Goal: Information Seeking & Learning: Learn about a topic

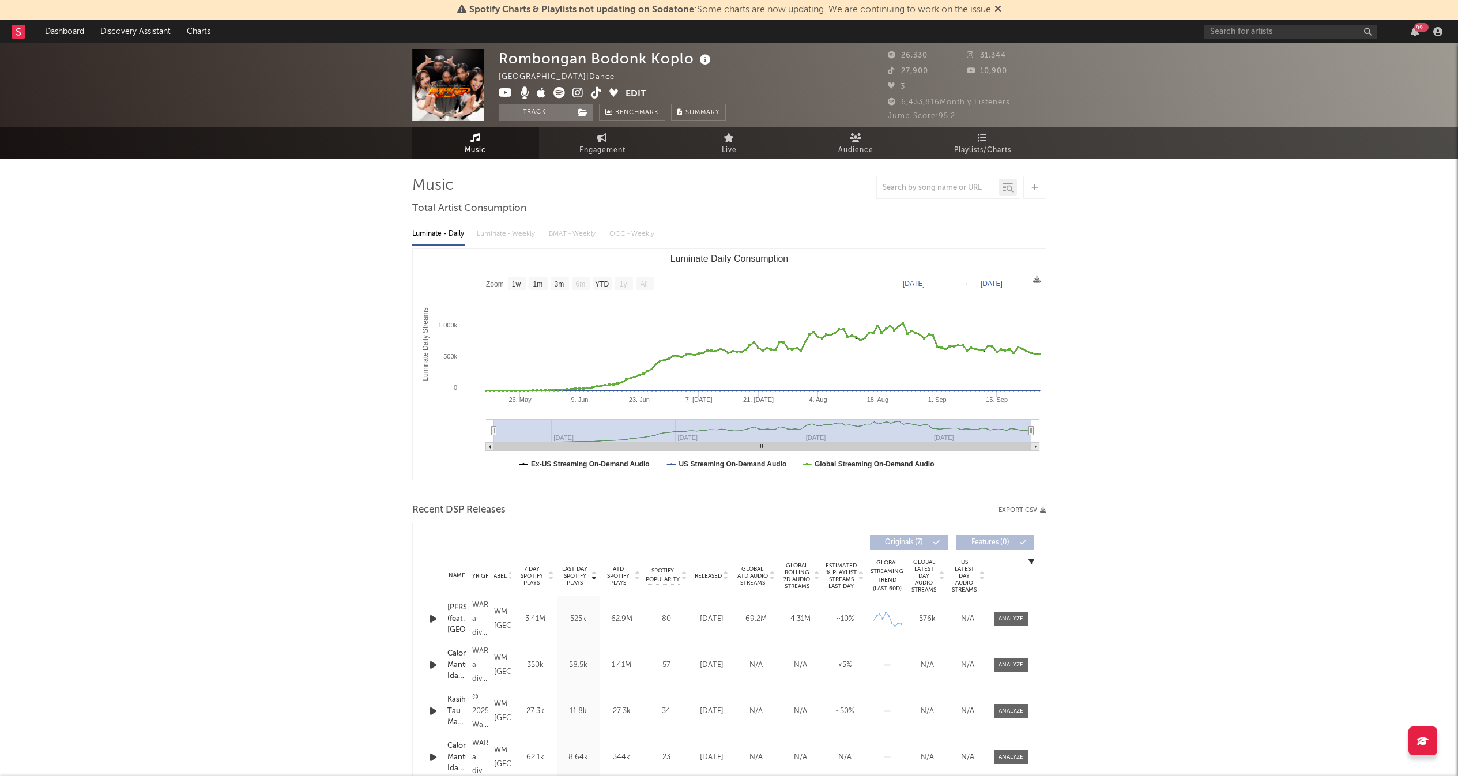
select select "1w"
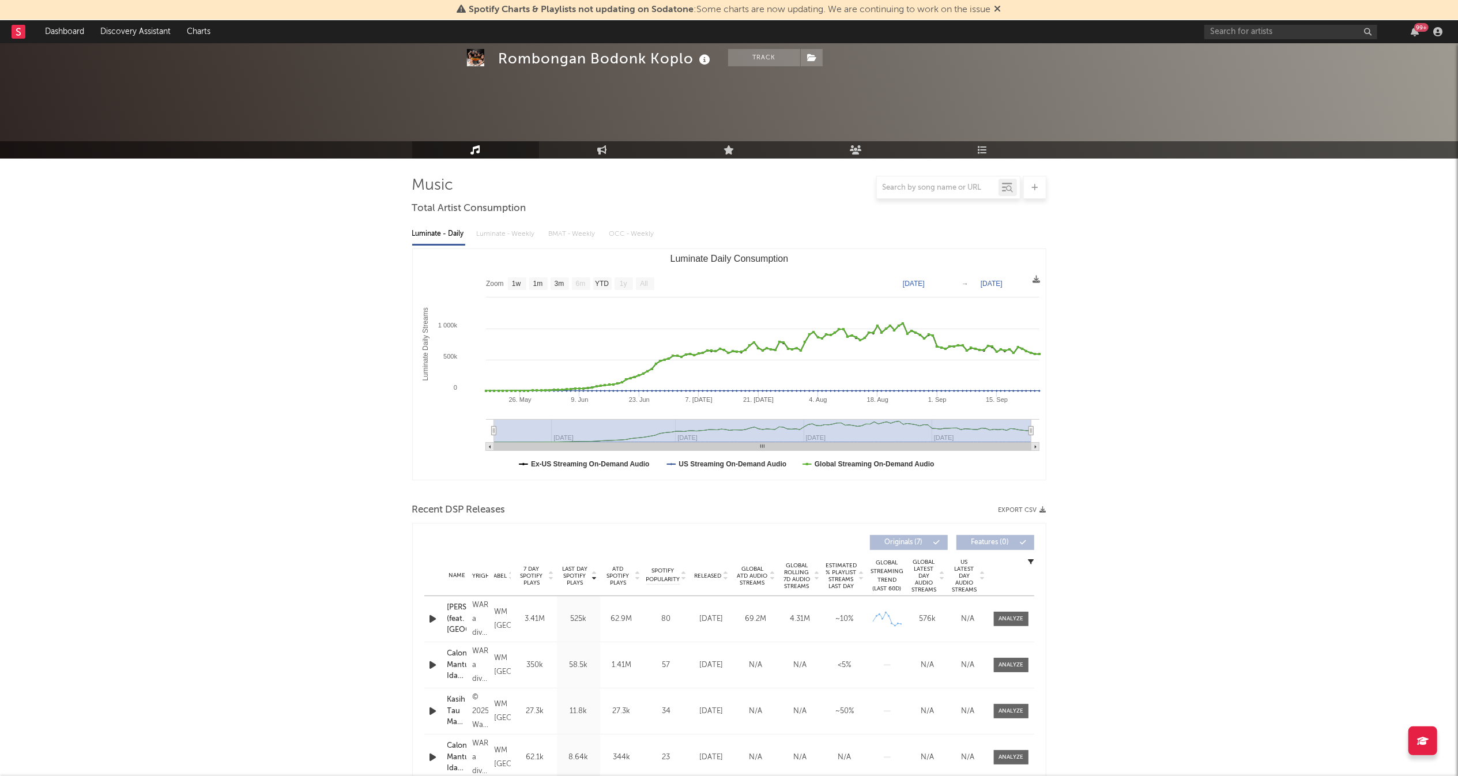
scroll to position [493, 0]
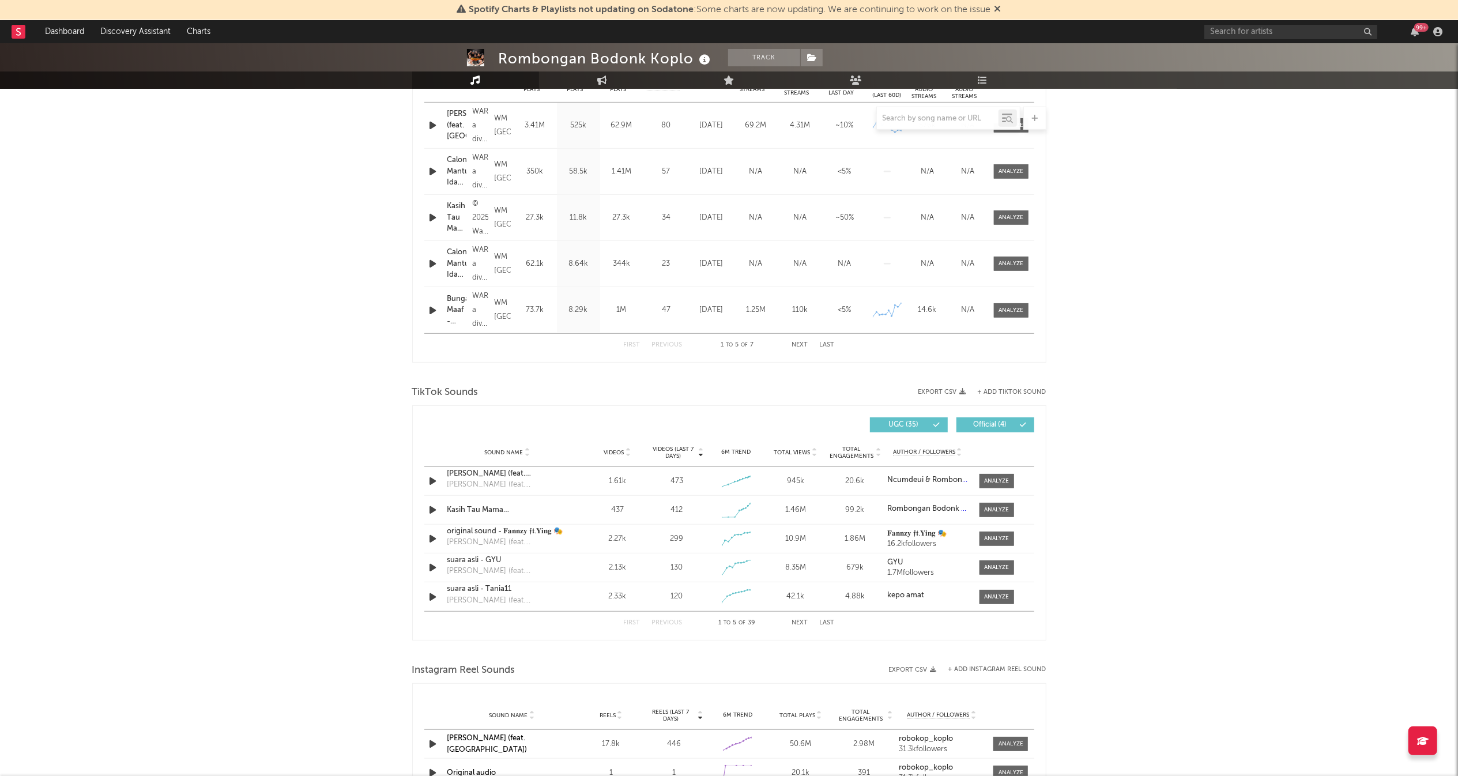
click at [965, 580] on div "Sound Name suara asli - GYU Calon Mantu Idaman (feat. Ncum) Videos 2.13k Videos…" at bounding box center [729, 567] width 610 height 28
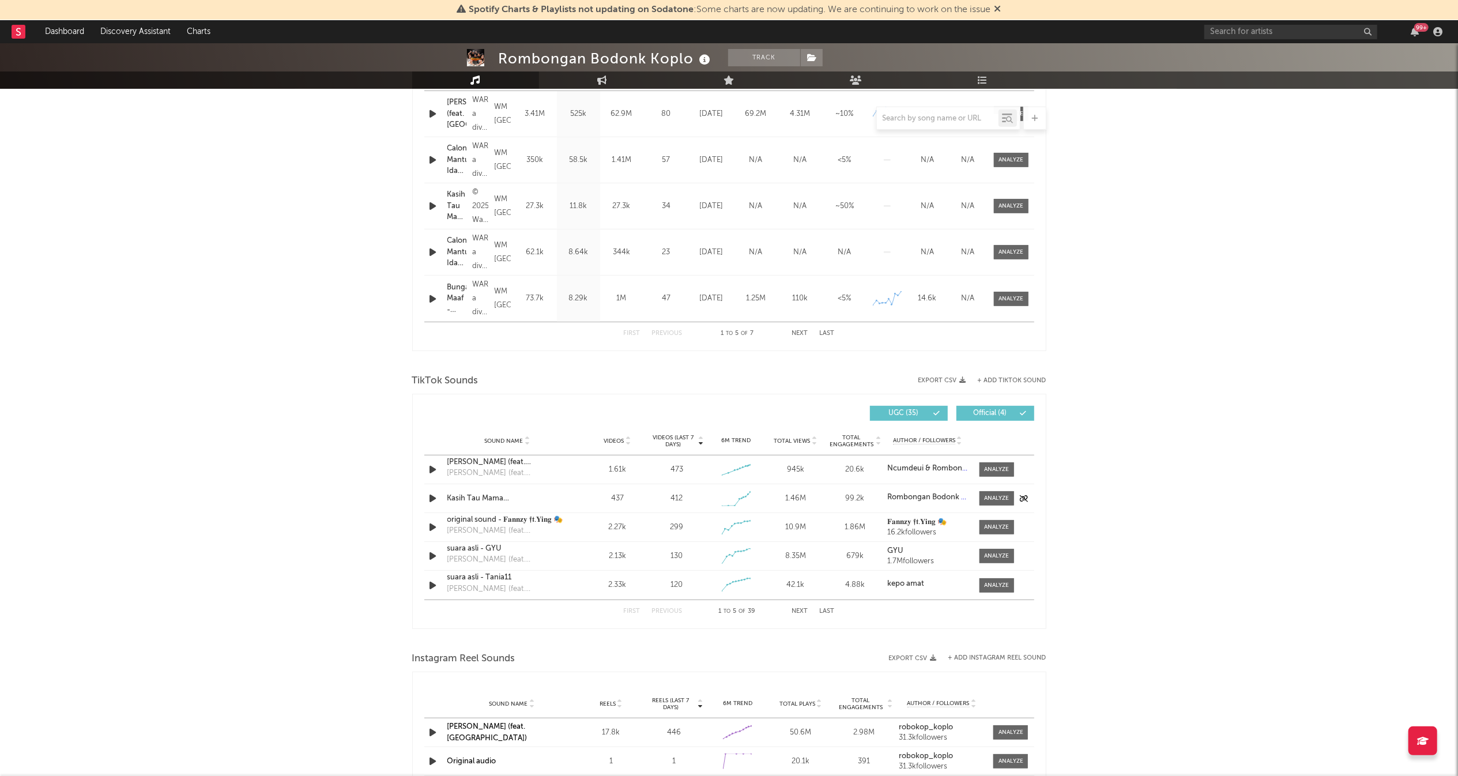
click at [998, 506] on span at bounding box center [996, 498] width 35 height 14
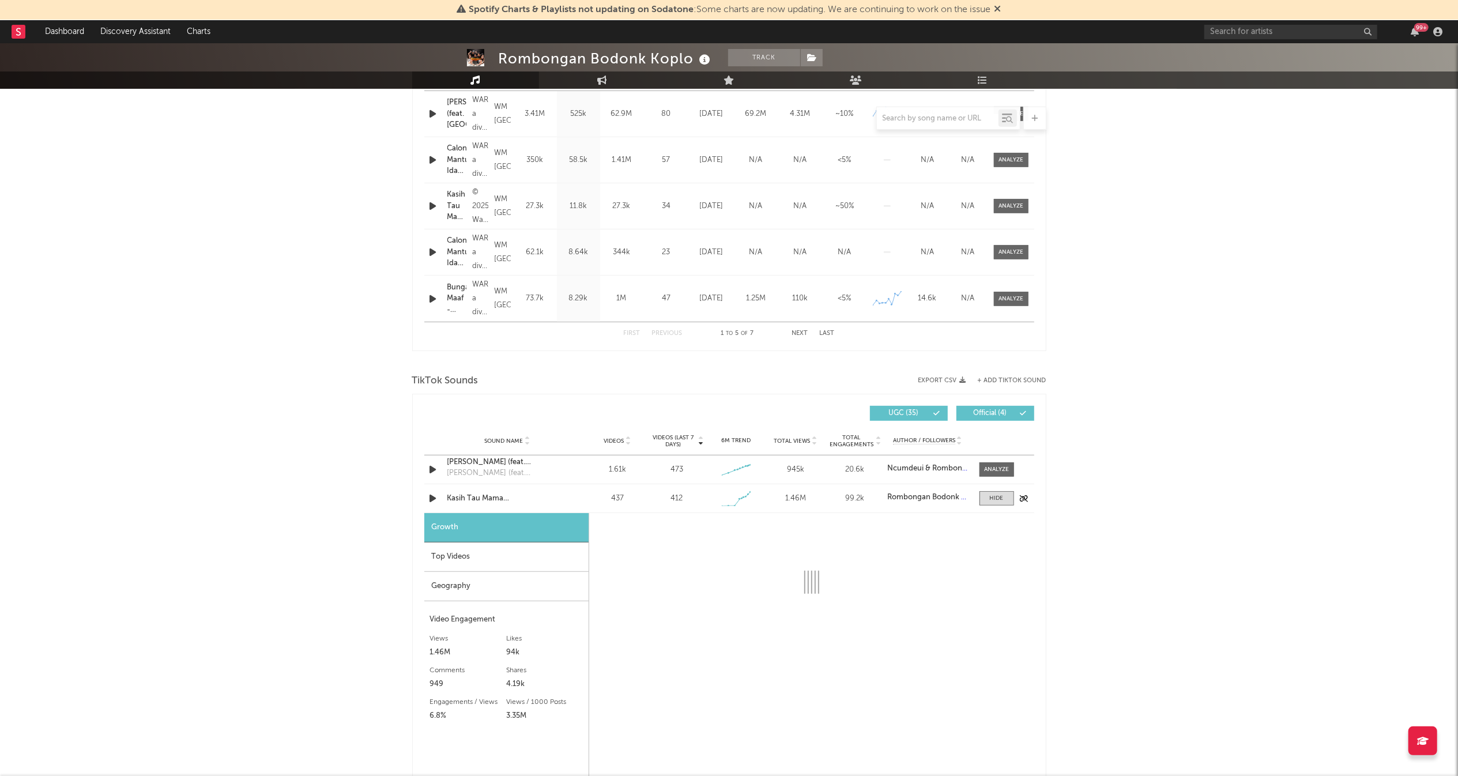
select select "1w"
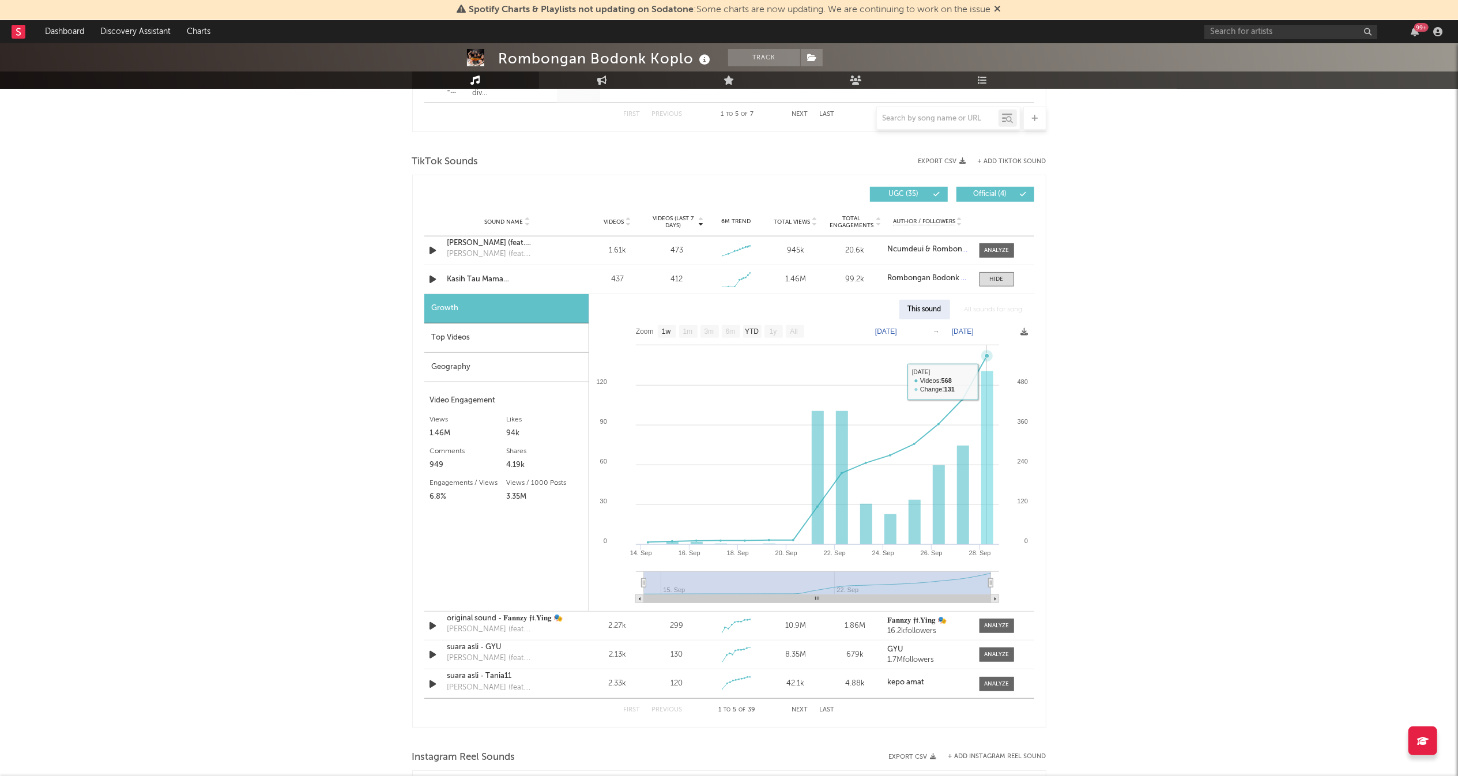
scroll to position [724, 0]
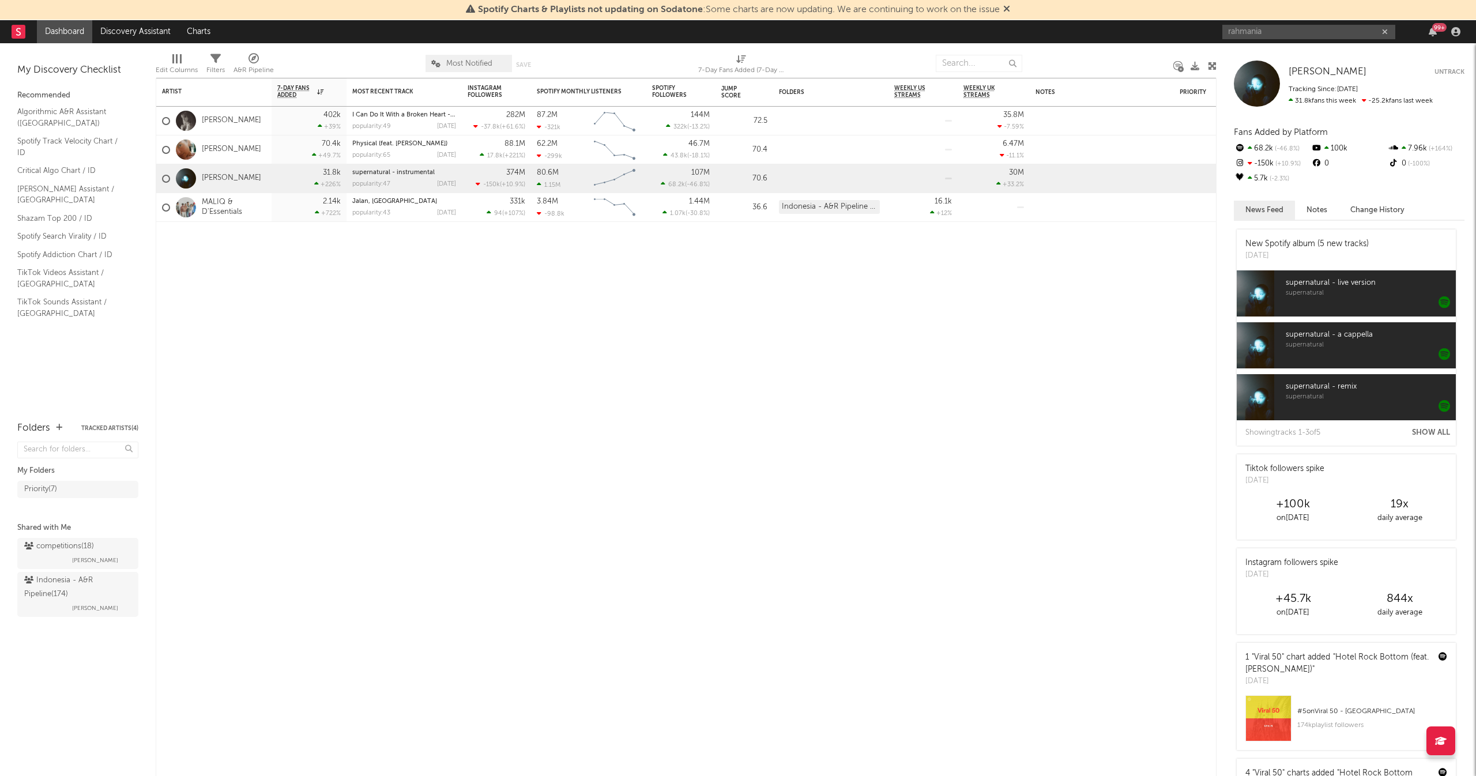
click at [1282, 30] on input "rahmania" at bounding box center [1308, 32] width 173 height 14
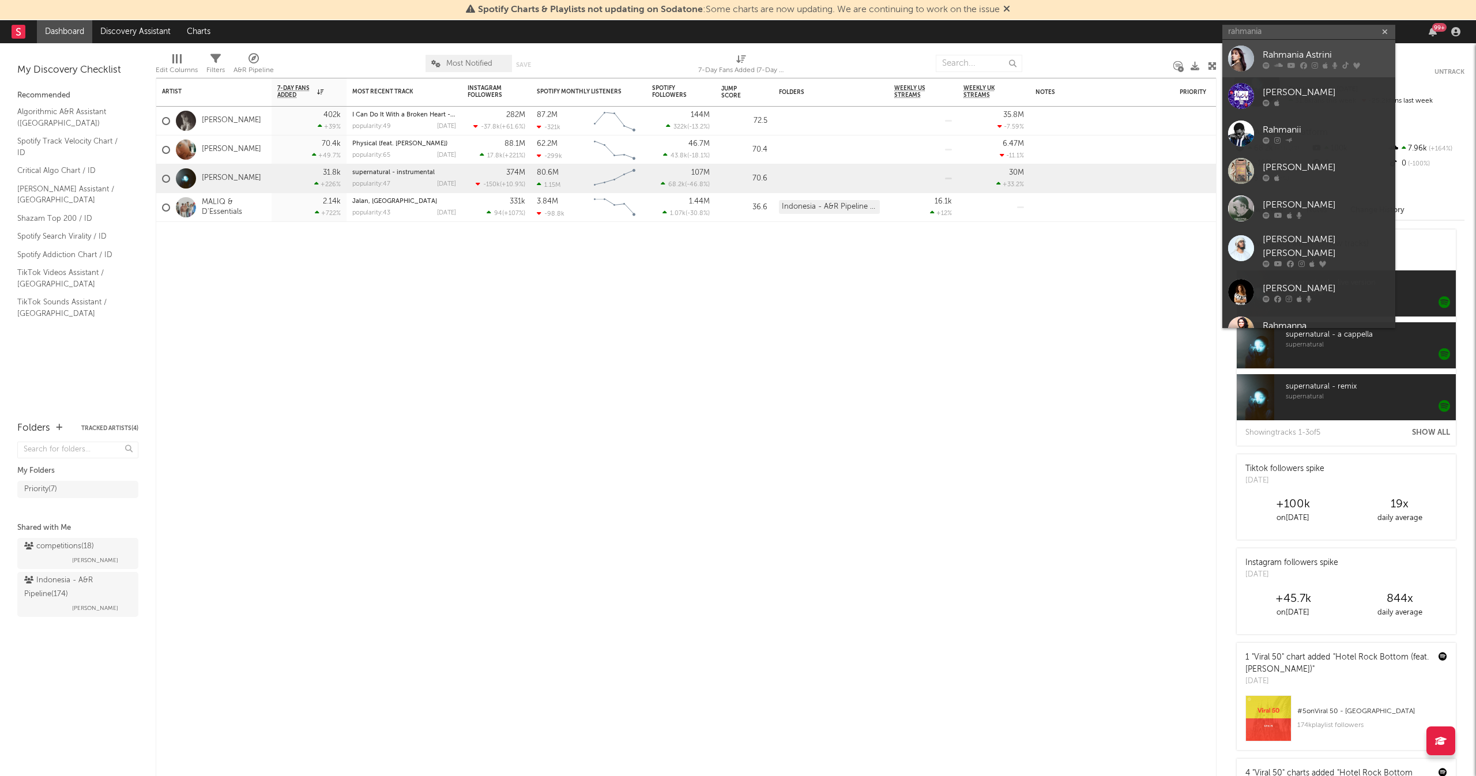
type input "rahmania"
click at [1308, 73] on link "Rahmania Astrini" at bounding box center [1308, 58] width 173 height 37
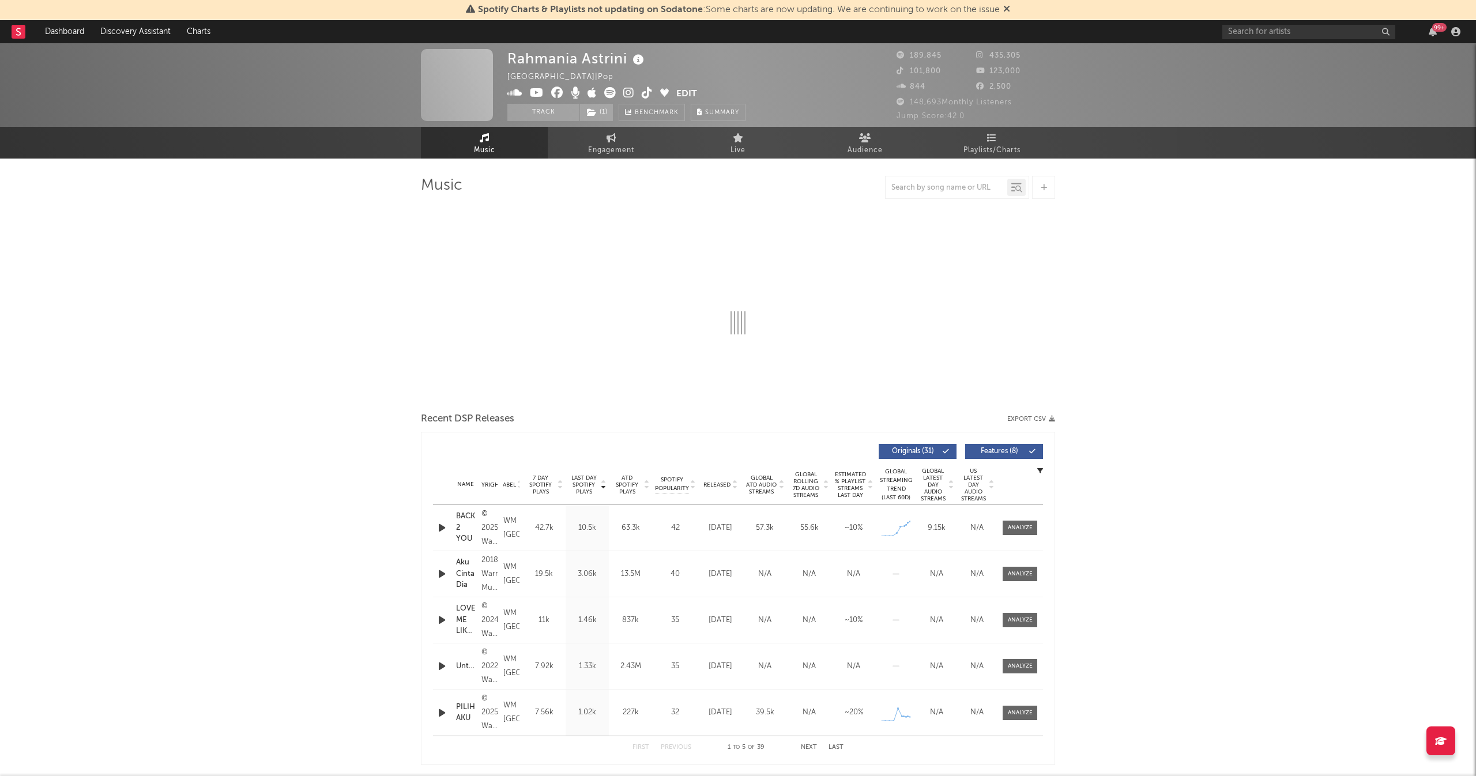
select select "6m"
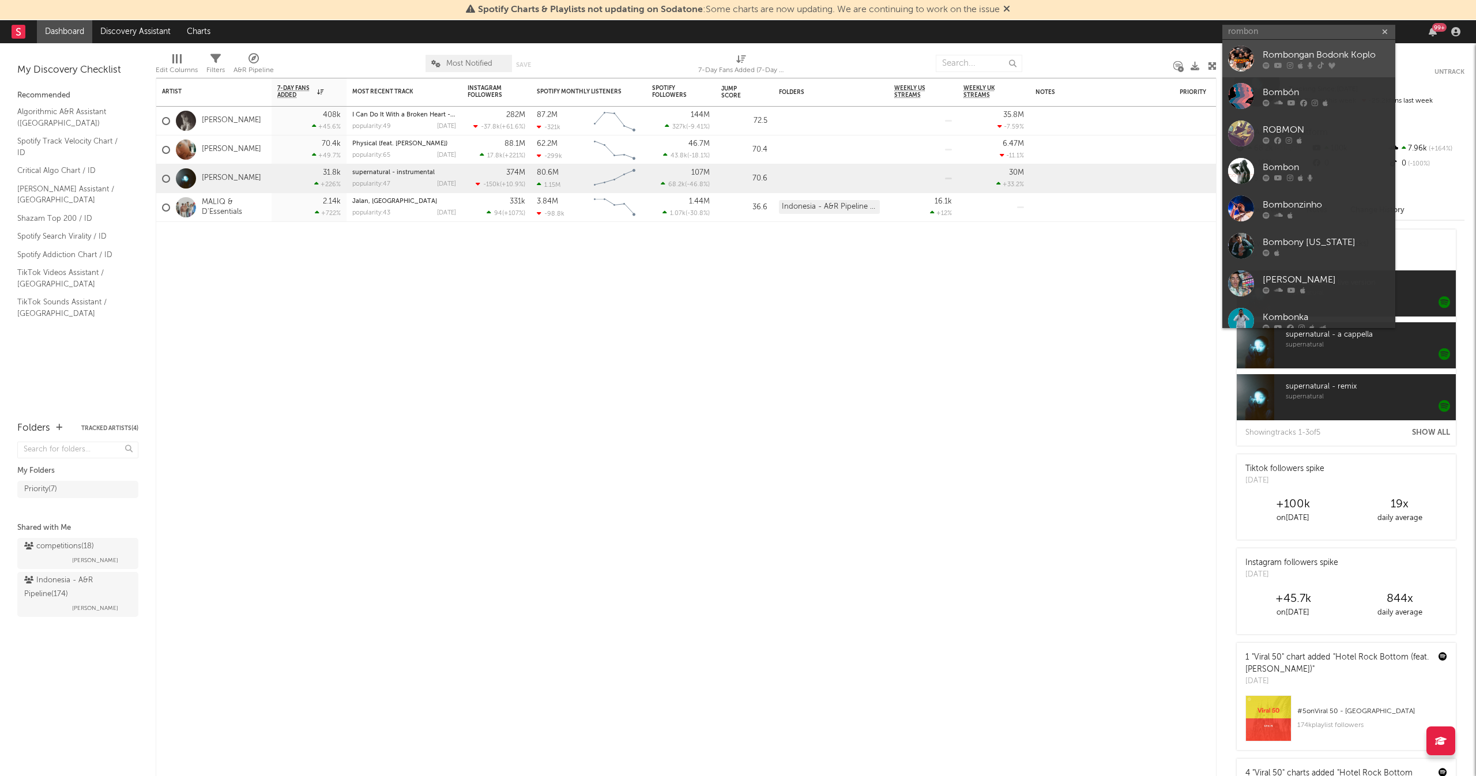
type input "rombon"
click at [1271, 65] on div at bounding box center [1325, 65] width 127 height 7
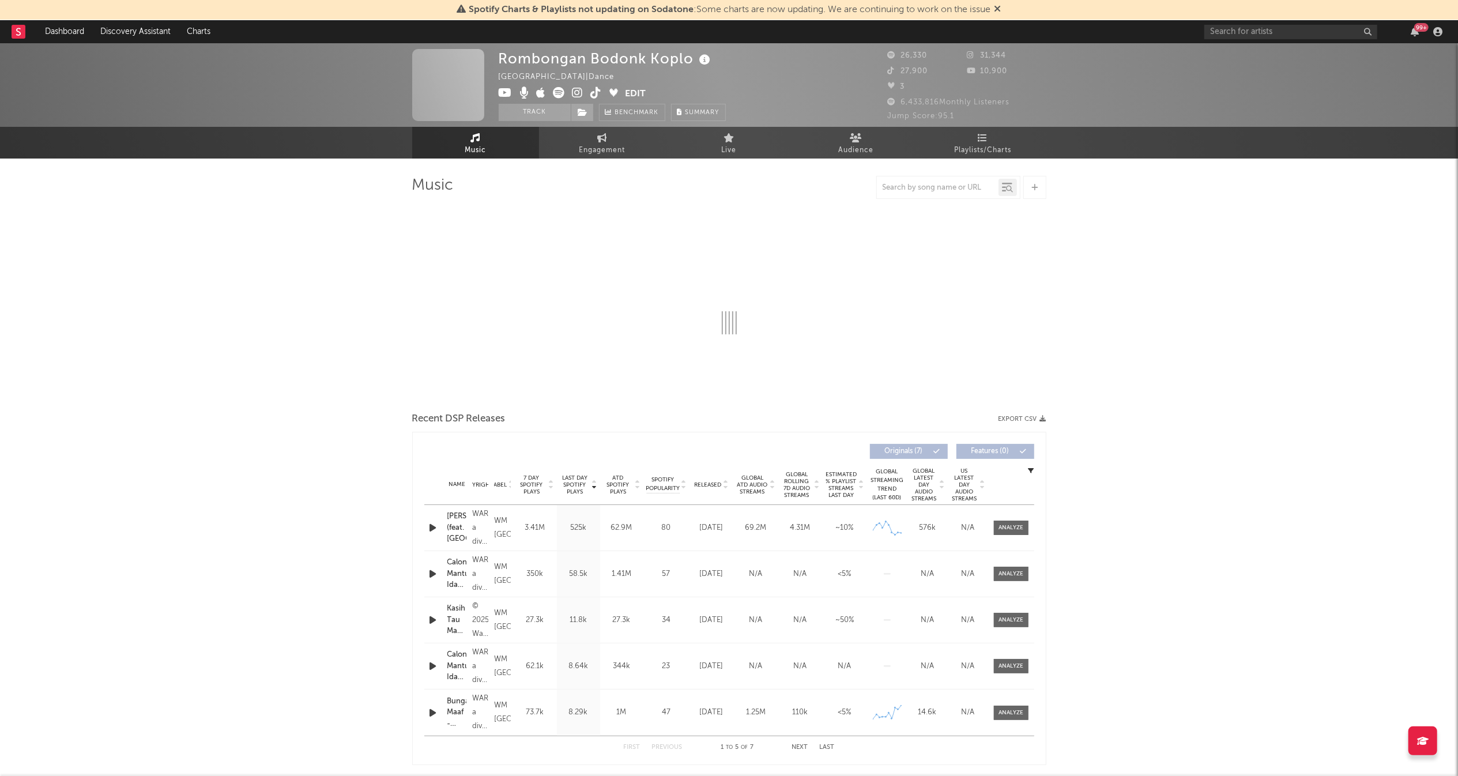
select select "1w"
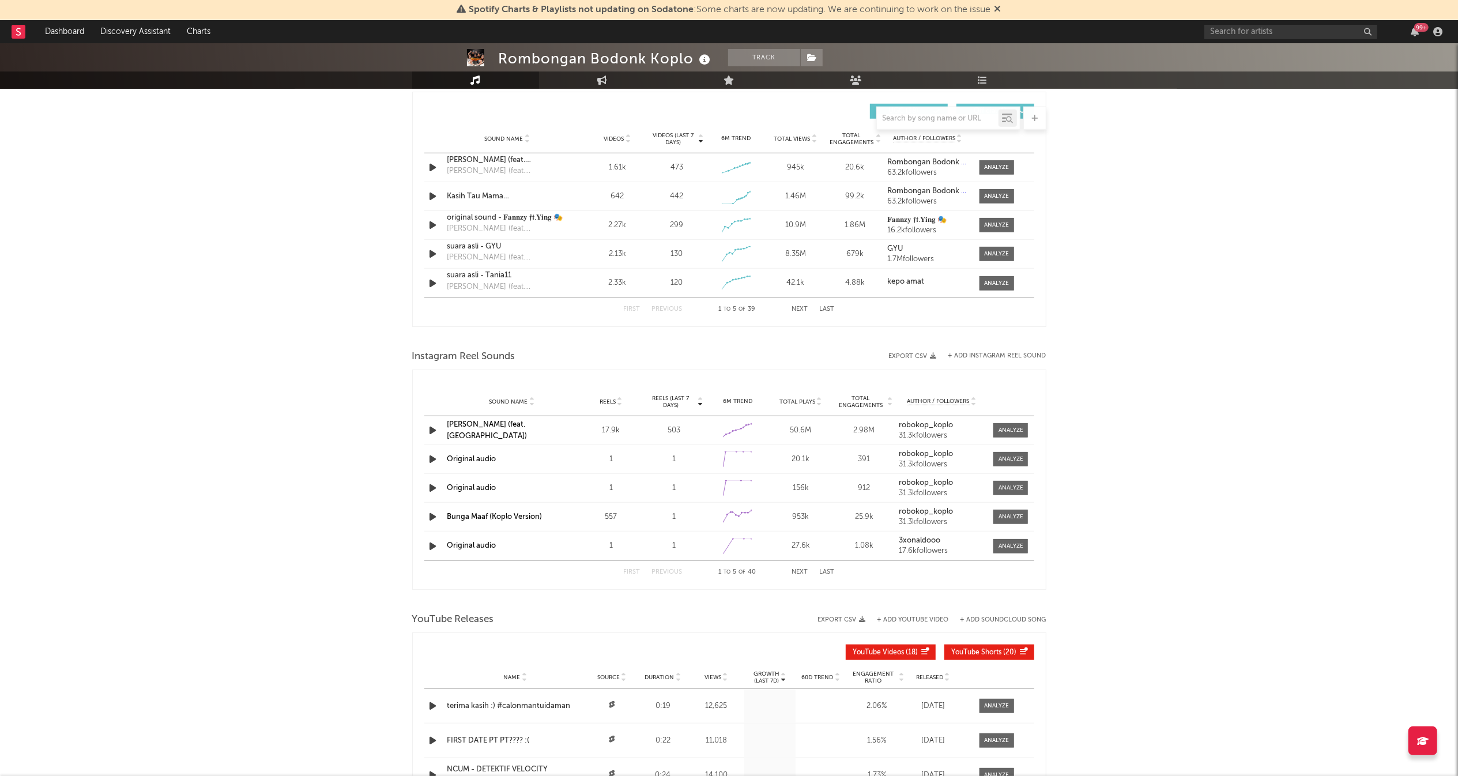
scroll to position [806, 0]
click at [995, 195] on div at bounding box center [996, 197] width 25 height 9
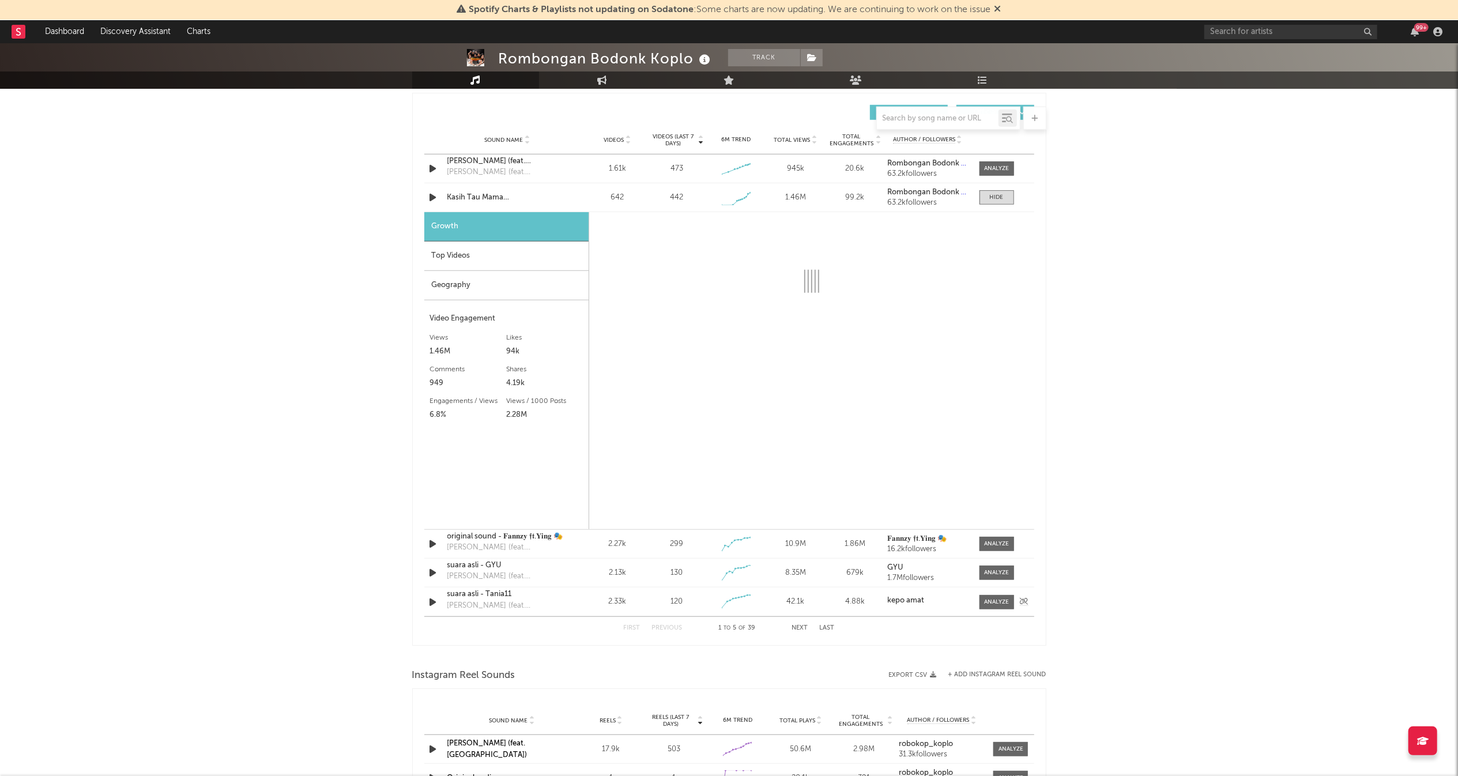
select select "1w"
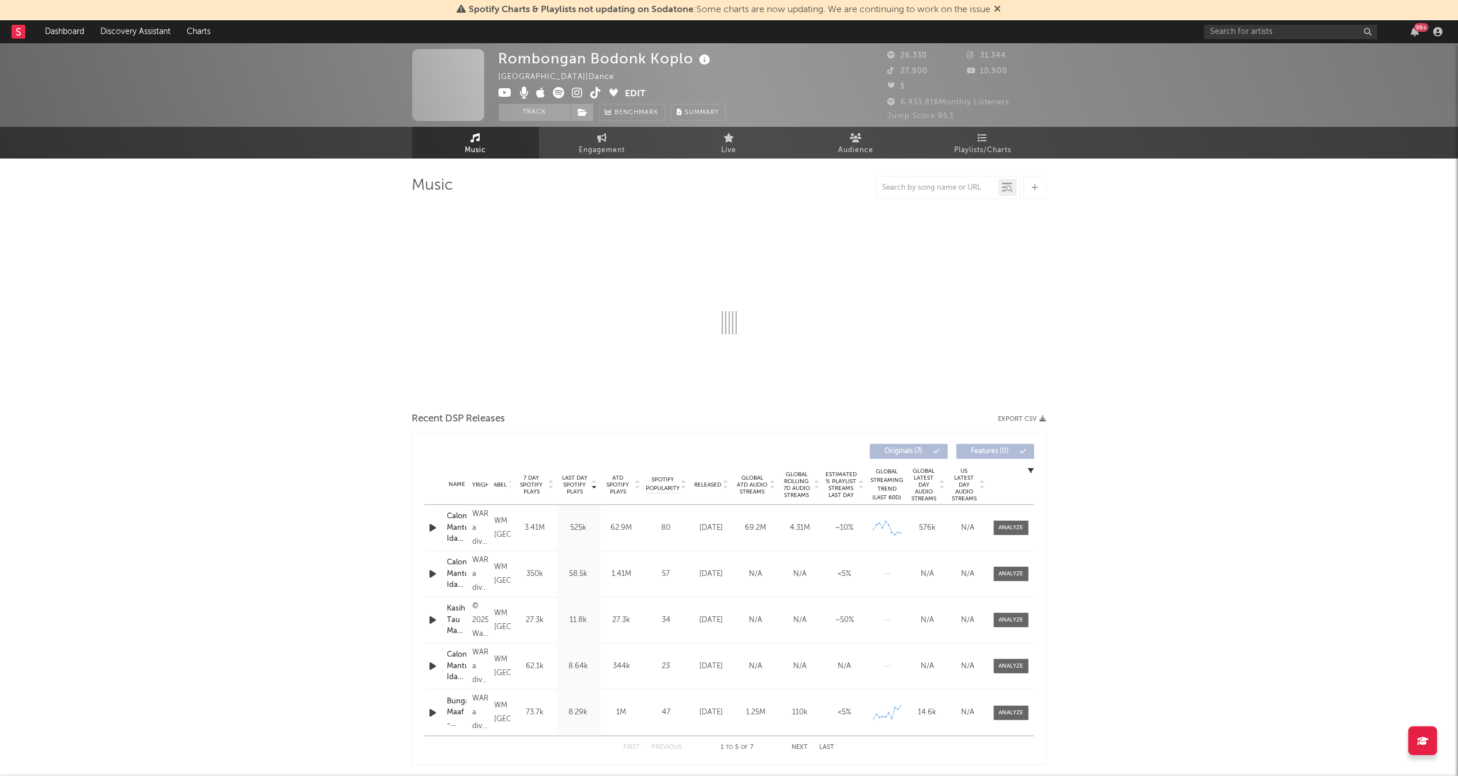
select select "1w"
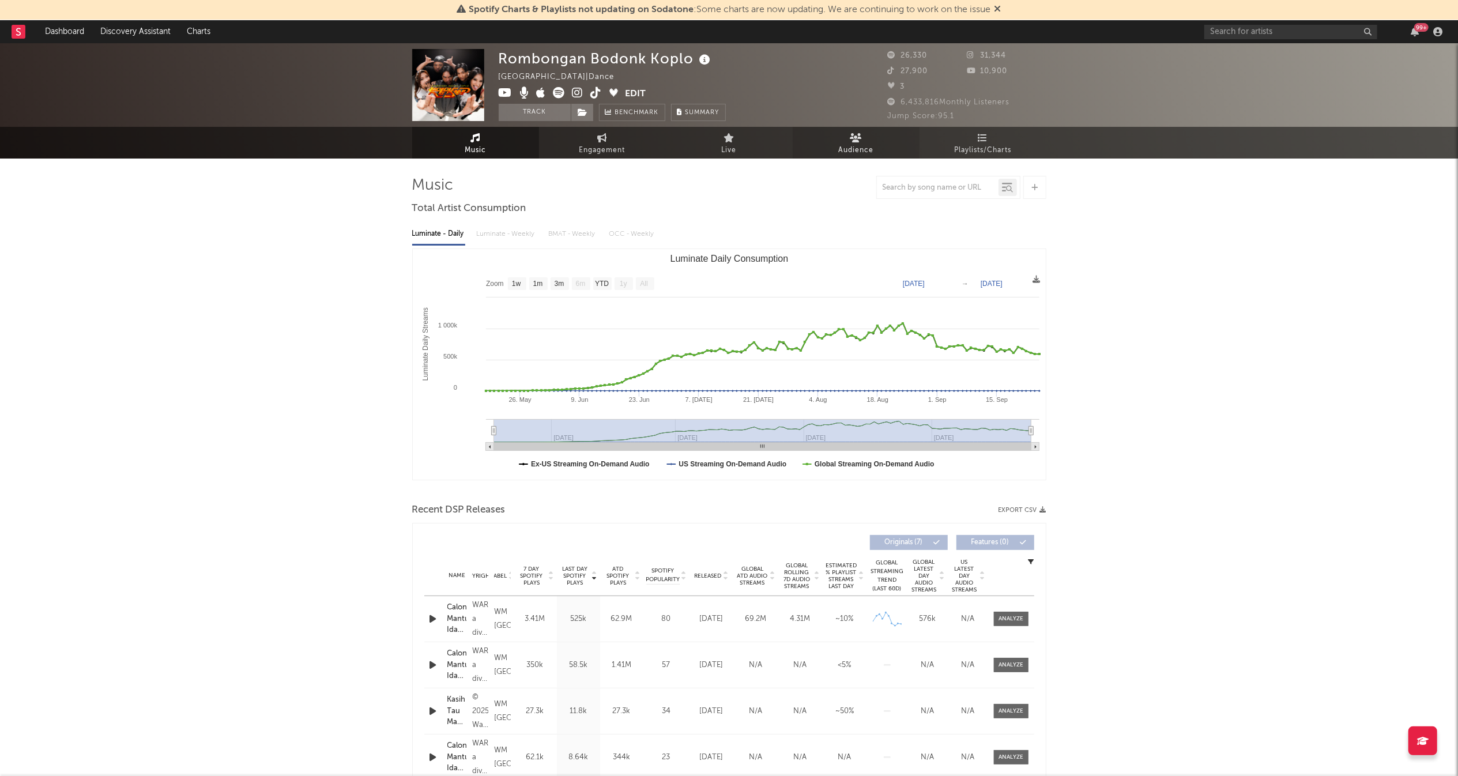
click at [870, 142] on link "Audience" at bounding box center [856, 143] width 127 height 32
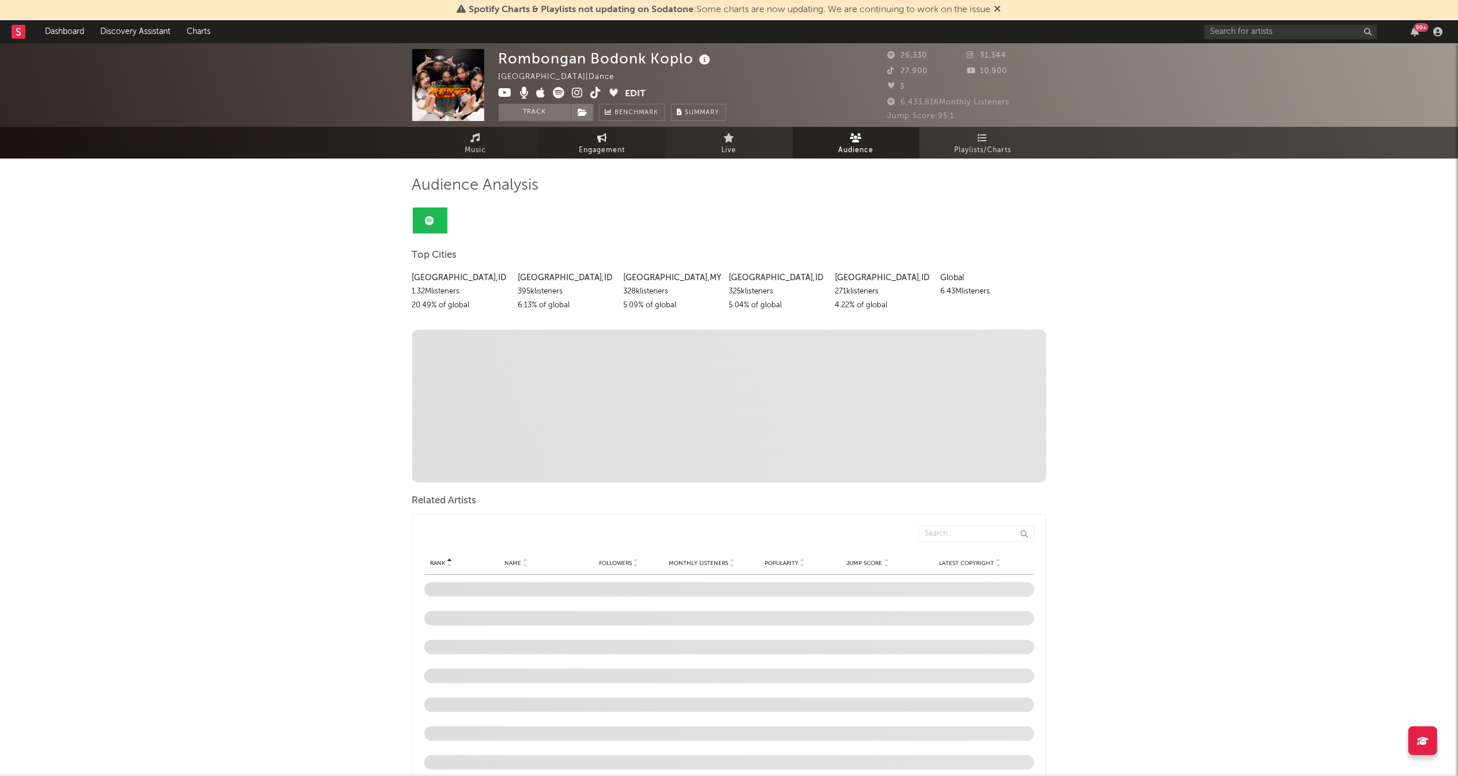
click at [628, 134] on link "Engagement" at bounding box center [602, 143] width 127 height 32
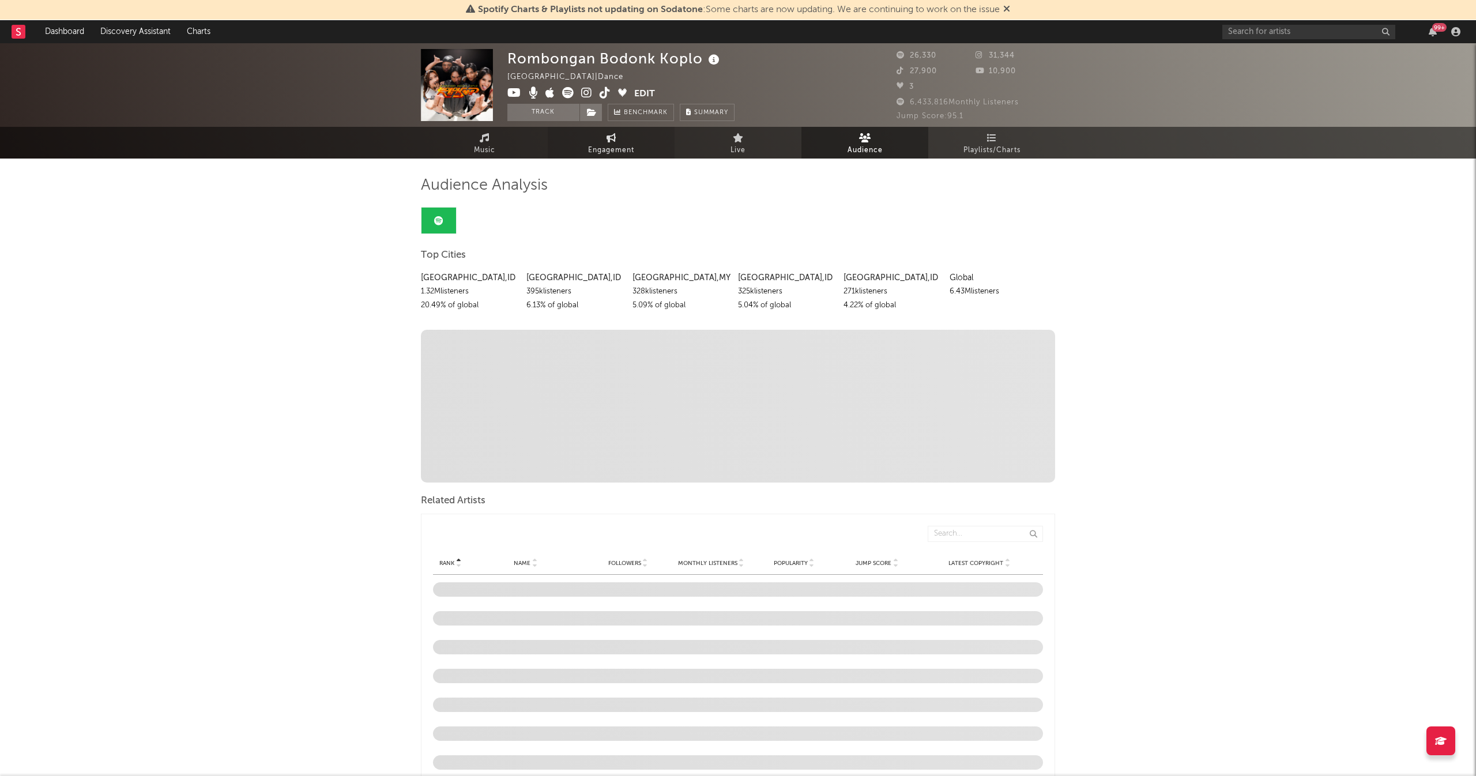
select select "1w"
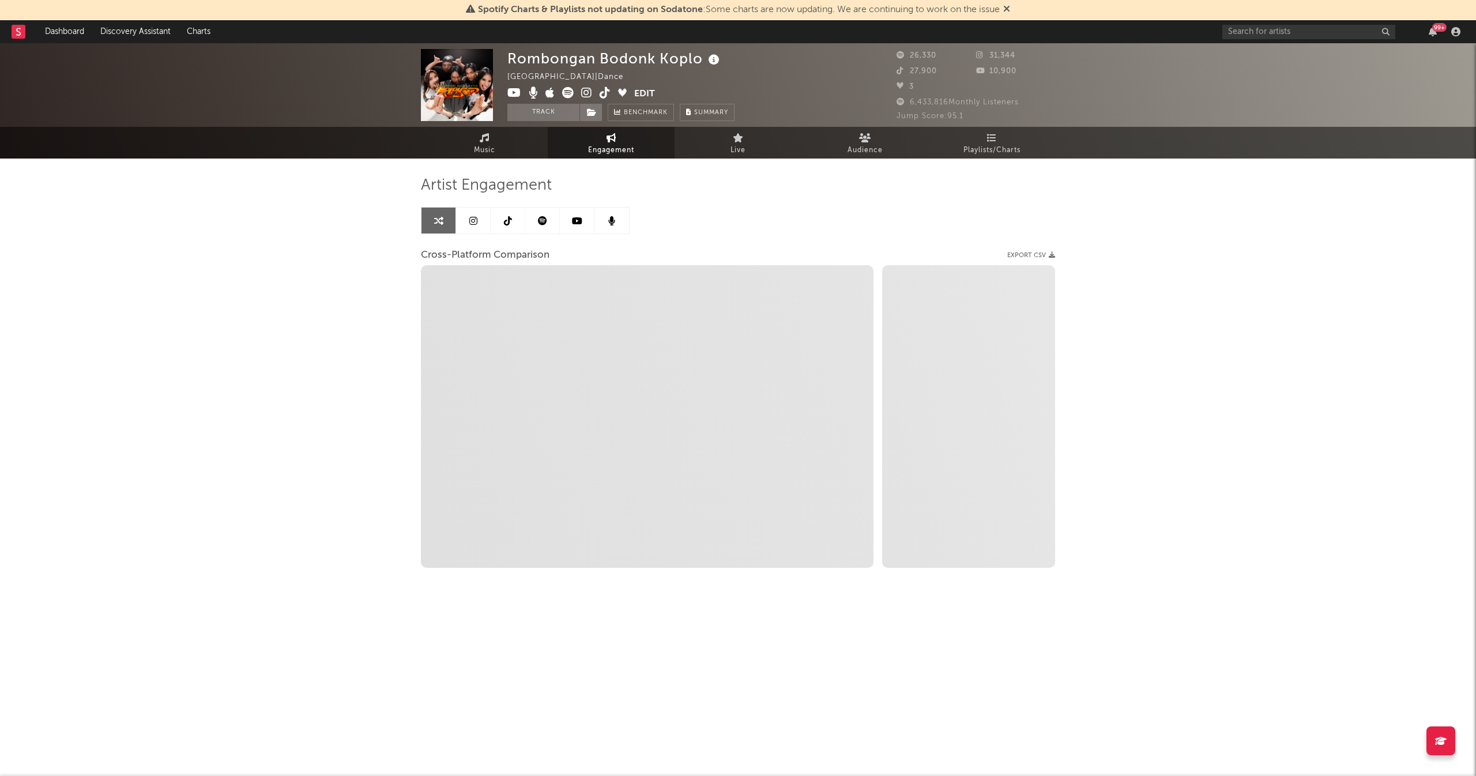
click at [475, 219] on icon at bounding box center [473, 220] width 8 height 9
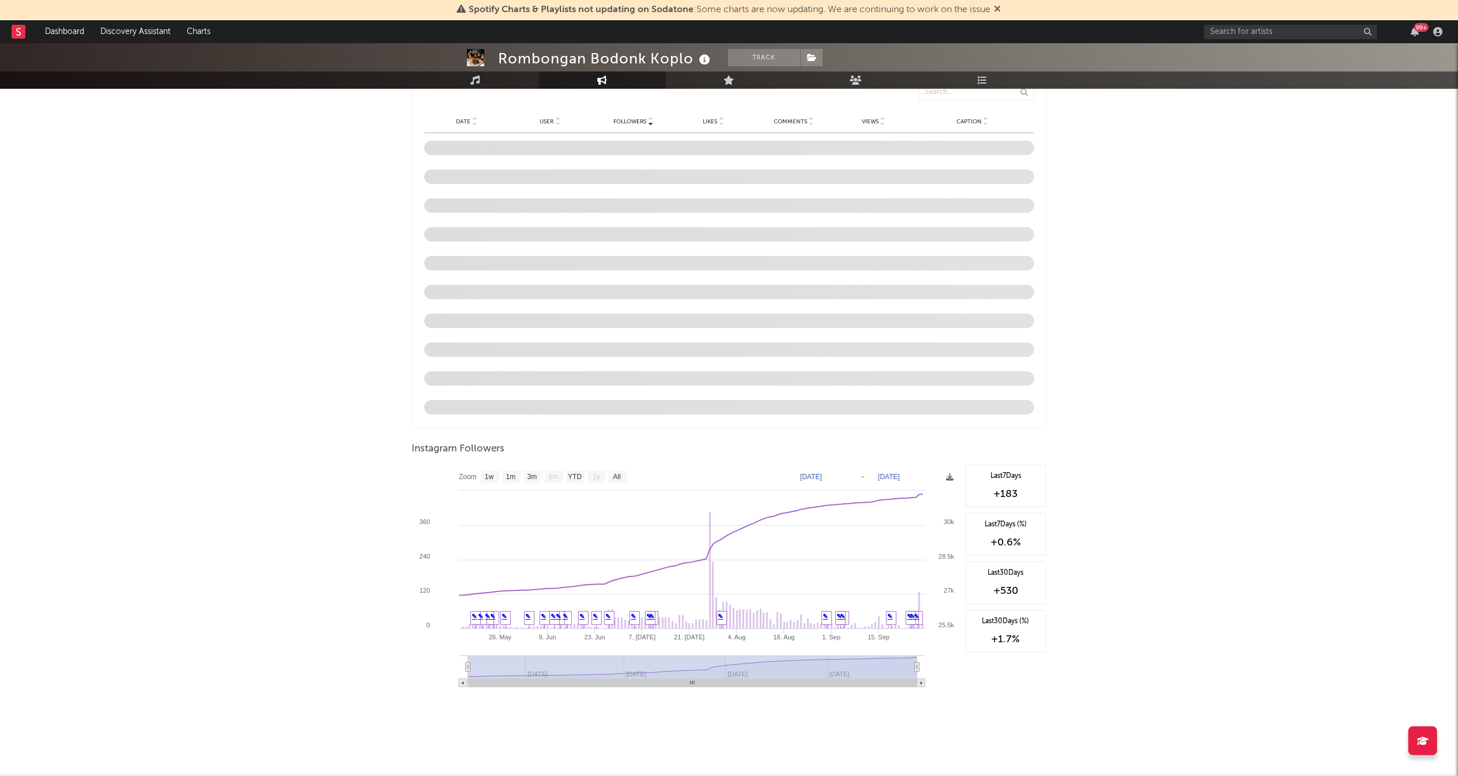
scroll to position [943, 0]
click at [496, 483] on rect at bounding box center [490, 478] width 18 height 13
select select "1w"
type input "2025-09-22"
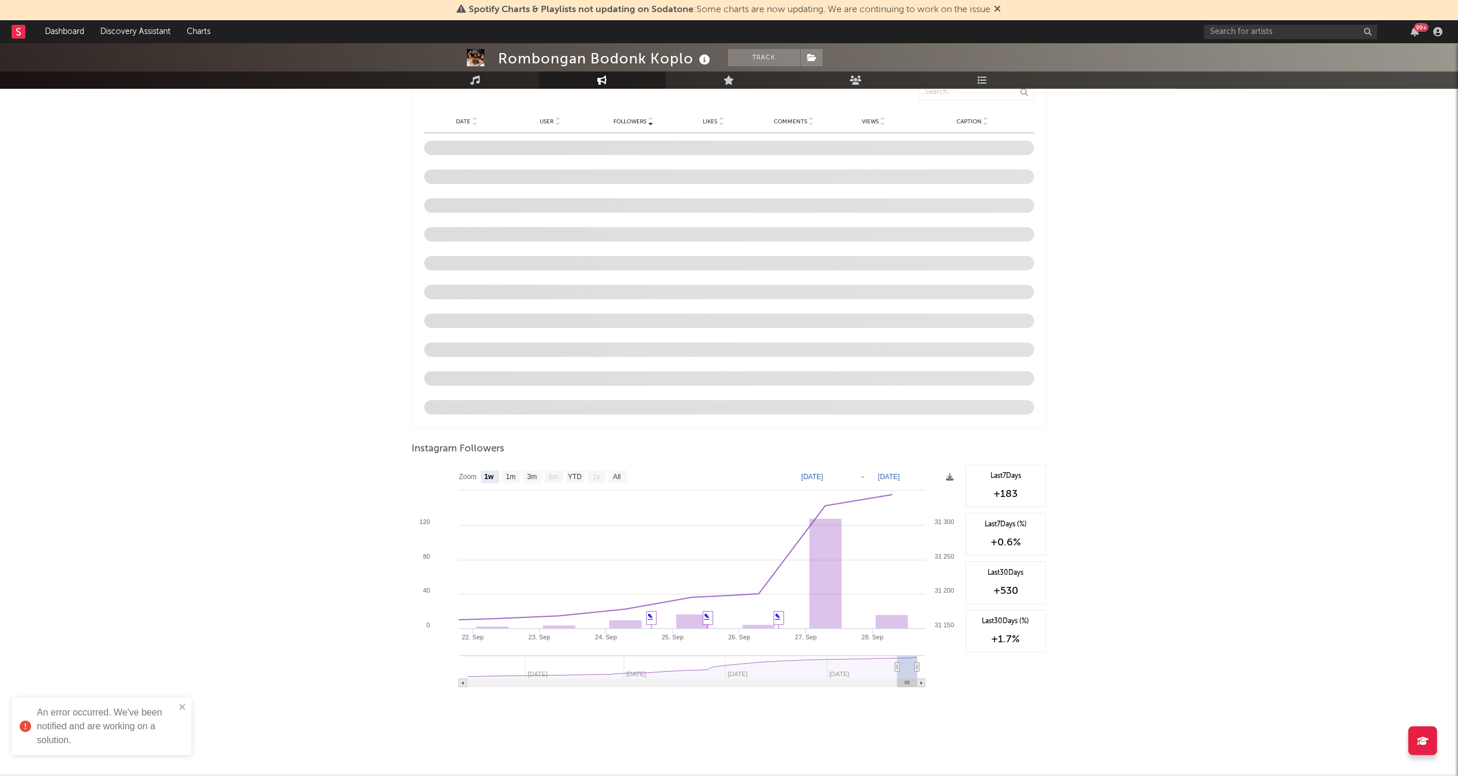
scroll to position [942, 0]
